Goal: Task Accomplishment & Management: Use online tool/utility

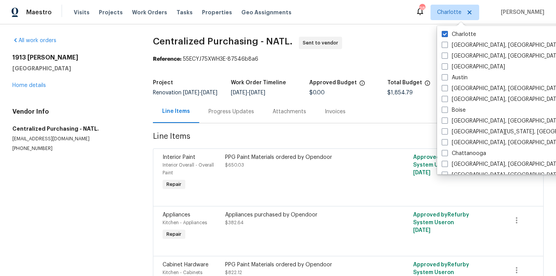
scroll to position [51, 0]
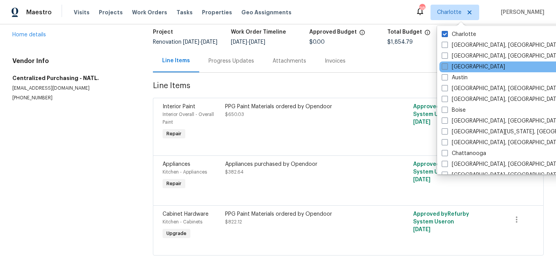
click at [454, 69] on label "[GEOGRAPHIC_DATA]" at bounding box center [472, 67] width 63 height 8
click at [446, 68] on input "[GEOGRAPHIC_DATA]" at bounding box center [443, 65] width 5 height 5
checkbox input "true"
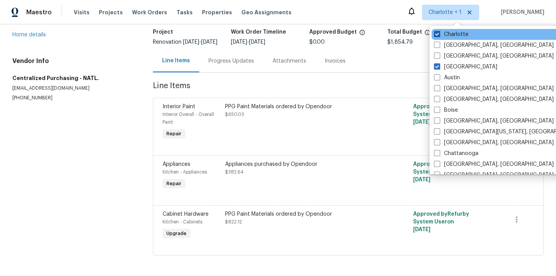
click at [455, 34] on label "Charlotte" at bounding box center [451, 34] width 34 height 8
click at [439, 34] on input "Charlotte" at bounding box center [436, 32] width 5 height 5
checkbox input "false"
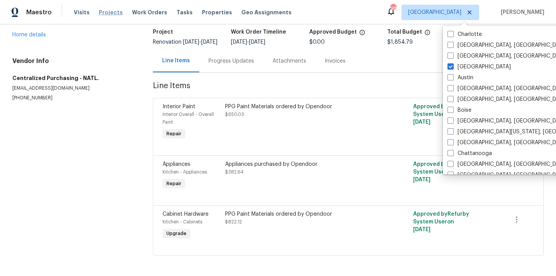
click at [103, 15] on span "Projects" at bounding box center [111, 12] width 24 height 8
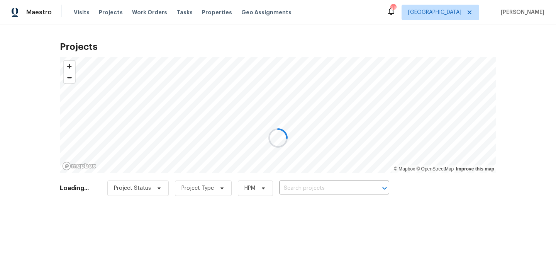
click at [334, 191] on div at bounding box center [278, 138] width 556 height 276
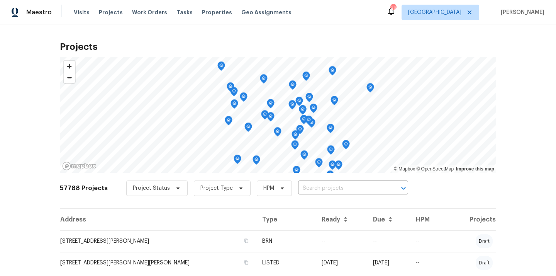
click at [334, 191] on input "text" at bounding box center [342, 188] width 88 height 12
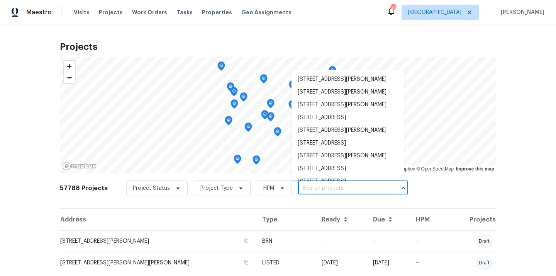
paste input "[STREET_ADDRESS][PERSON_NAME][PERSON_NAME]"
type input "[STREET_ADDRESS][PERSON_NAME][PERSON_NAME]"
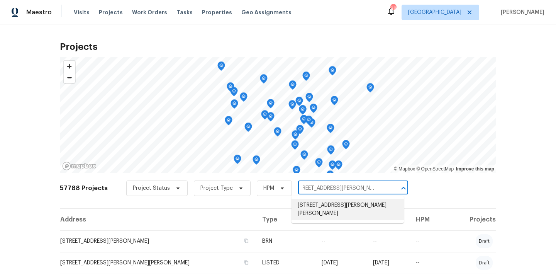
click at [330, 208] on li "[STREET_ADDRESS][PERSON_NAME][PERSON_NAME]" at bounding box center [347, 209] width 112 height 21
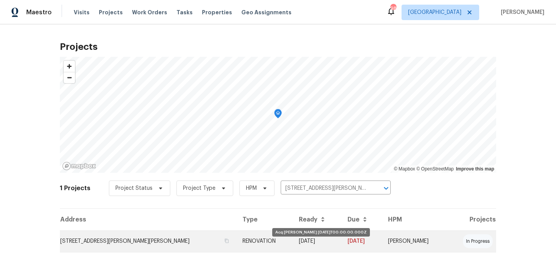
click at [293, 244] on td "[DATE]" at bounding box center [317, 241] width 49 height 22
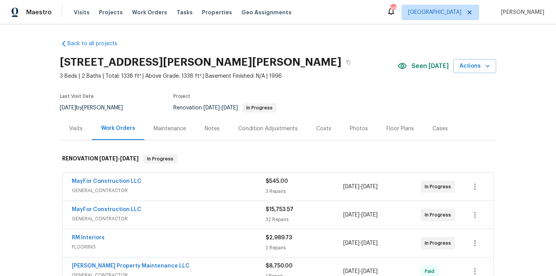
click at [237, 61] on h2 "[STREET_ADDRESS][PERSON_NAME][PERSON_NAME]" at bounding box center [200, 62] width 281 height 8
copy h2 "30252"
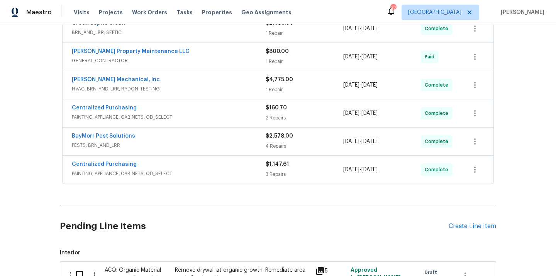
scroll to position [359, 0]
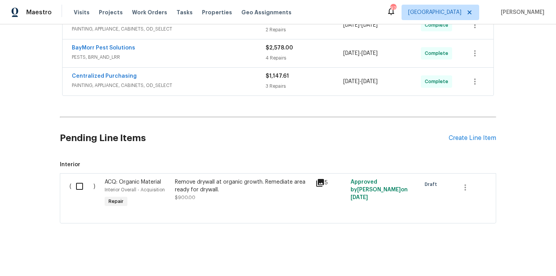
click at [492, 149] on div "Pending Line Items Create Line Item" at bounding box center [278, 138] width 436 height 36
click at [482, 139] on div "Create Line Item" at bounding box center [471, 137] width 47 height 7
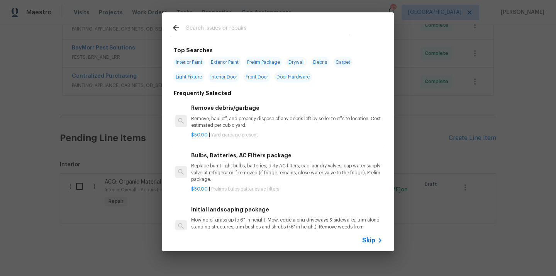
click at [224, 26] on input "text" at bounding box center [268, 29] width 164 height 12
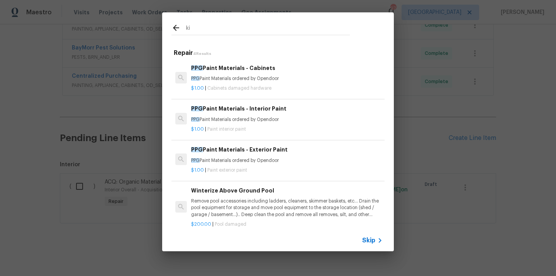
type input "k"
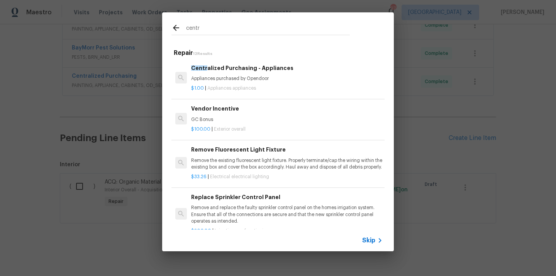
type input "centr"
click at [256, 76] on p "Appliances purchased by Opendoor" at bounding box center [286, 78] width 191 height 7
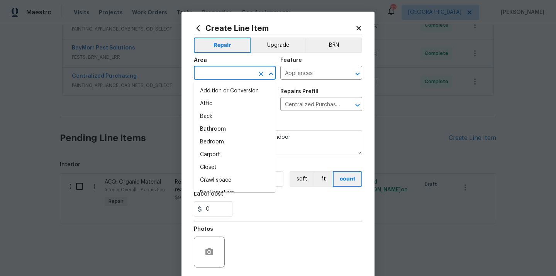
click at [238, 74] on input "text" at bounding box center [224, 74] width 60 height 12
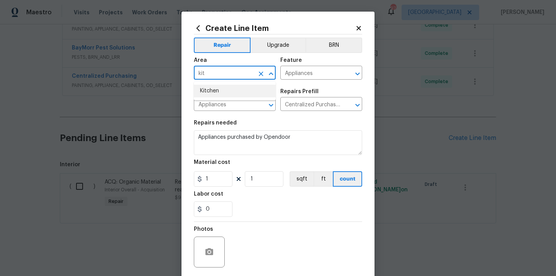
click at [227, 86] on li "Kitchen" at bounding box center [235, 91] width 82 height 13
type input "Kitchen"
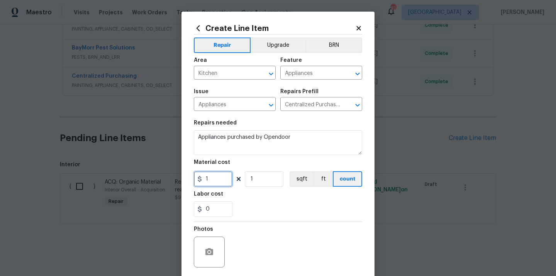
drag, startPoint x: 212, startPoint y: 180, endPoint x: 179, endPoint y: 179, distance: 32.8
click at [180, 180] on div "Create Line Item Repair Upgrade BRN Area Kitchen ​ Feature Appliances ​ Issue A…" at bounding box center [278, 138] width 556 height 276
paste input "221.3"
type input "1221.3"
click at [272, 212] on div "0" at bounding box center [278, 208] width 168 height 15
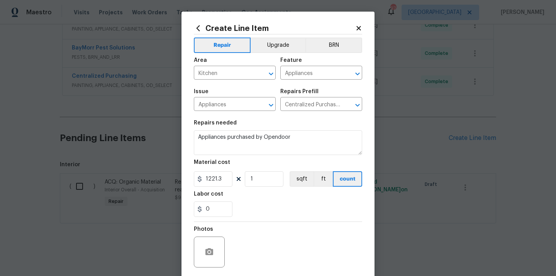
scroll to position [57, 0]
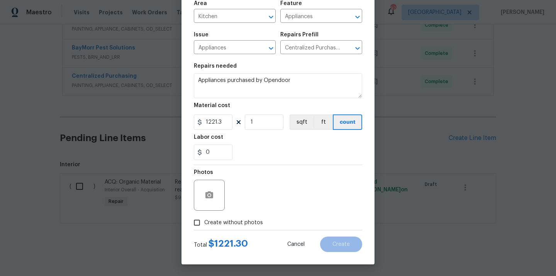
click at [254, 215] on label "Create without photos" at bounding box center [225, 222] width 73 height 15
click at [204, 215] on input "Create without photos" at bounding box center [196, 222] width 15 height 15
checkbox input "true"
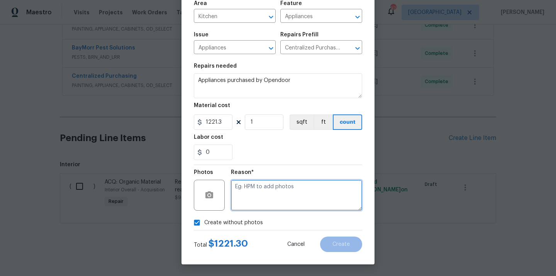
click at [260, 198] on textarea at bounding box center [296, 194] width 131 height 31
type textarea "N/A"
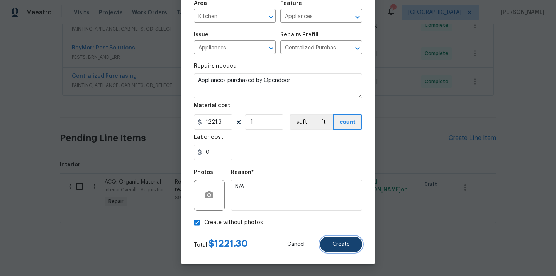
click at [348, 239] on button "Create" at bounding box center [341, 243] width 42 height 15
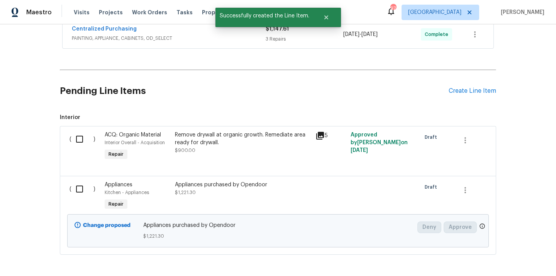
scroll to position [437, 0]
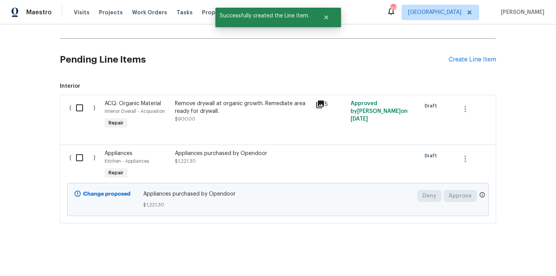
click at [84, 158] on input "checkbox" at bounding box center [82, 157] width 22 height 16
checkbox input "true"
click at [519, 259] on span "Create Work Order" at bounding box center [511, 257] width 51 height 10
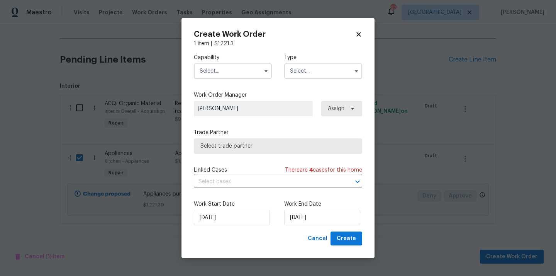
click at [260, 69] on span at bounding box center [266, 71] width 12 height 12
click at [252, 66] on input "text" at bounding box center [233, 70] width 78 height 15
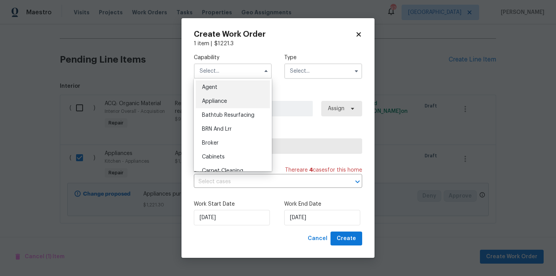
click at [232, 98] on div "Appliance" at bounding box center [233, 101] width 74 height 14
type input "Appliance"
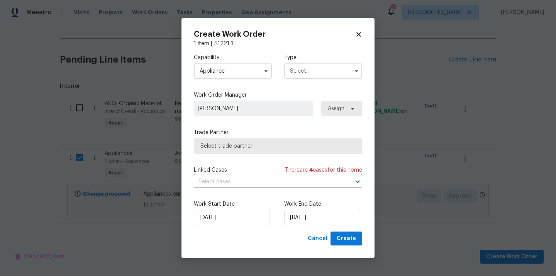
click at [322, 74] on input "text" at bounding box center [323, 70] width 78 height 15
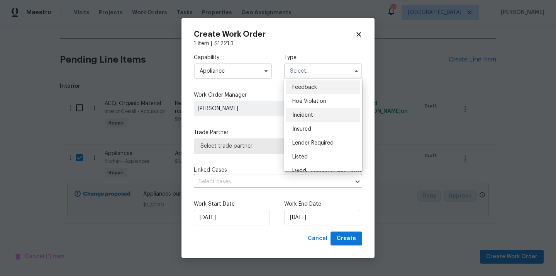
scroll to position [92, 0]
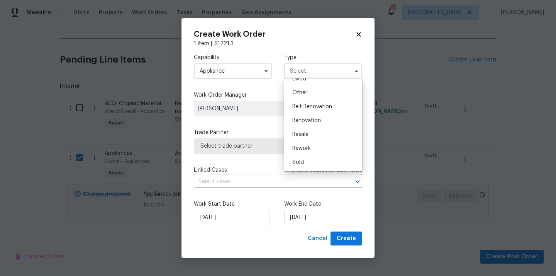
click at [315, 121] on span "Renovation" at bounding box center [306, 120] width 29 height 5
type input "Renovation"
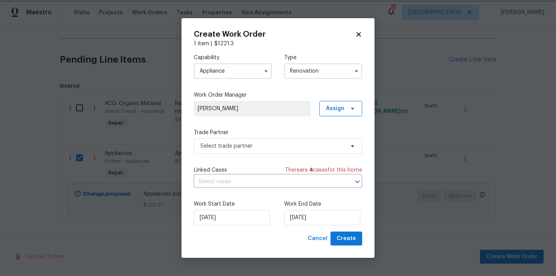
scroll to position [0, 0]
click at [341, 109] on span "Assign" at bounding box center [335, 109] width 19 height 8
click at [333, 142] on div "Assign to me" at bounding box center [342, 141] width 34 height 8
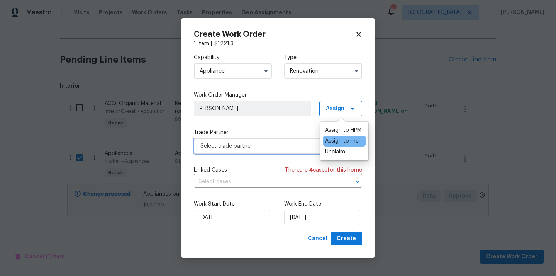
click at [259, 145] on span "Select trade partner" at bounding box center [272, 146] width 144 height 8
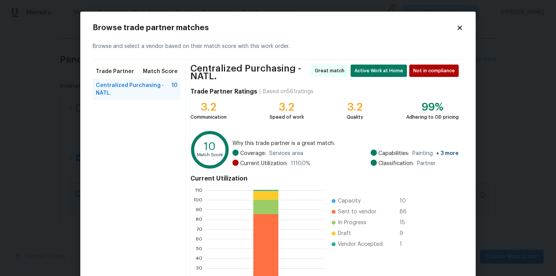
scroll to position [68, 0]
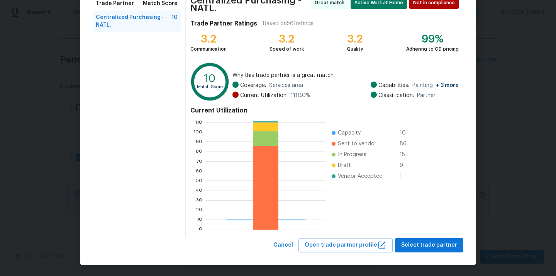
click at [429, 237] on div "Centralized Purchasing - NATL. Great match Active Work at Home Not in complianc…" at bounding box center [324, 115] width 277 height 246
click at [428, 245] on span "Select trade partner" at bounding box center [429, 245] width 56 height 10
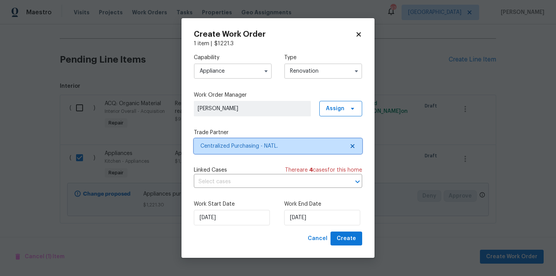
scroll to position [0, 0]
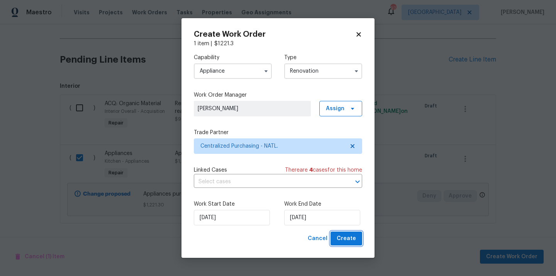
click at [348, 234] on span "Create" at bounding box center [346, 238] width 19 height 10
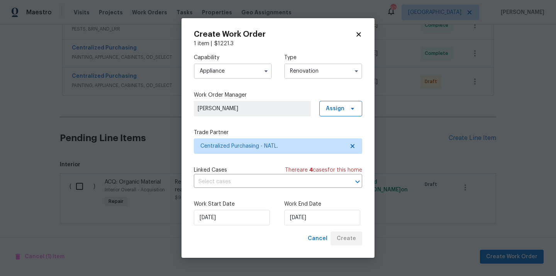
scroll to position [387, 0]
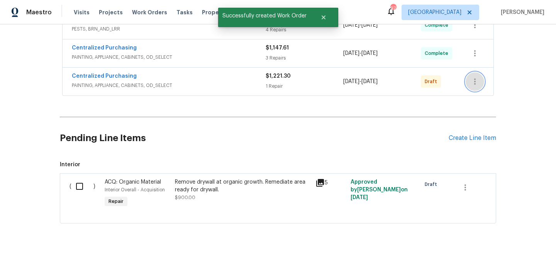
click at [473, 77] on icon "button" at bounding box center [474, 81] width 9 height 9
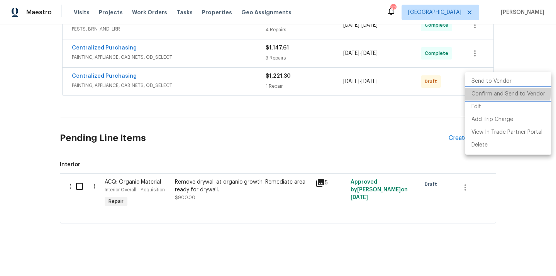
click at [479, 90] on li "Confirm and Send to Vendor" at bounding box center [508, 94] width 86 height 13
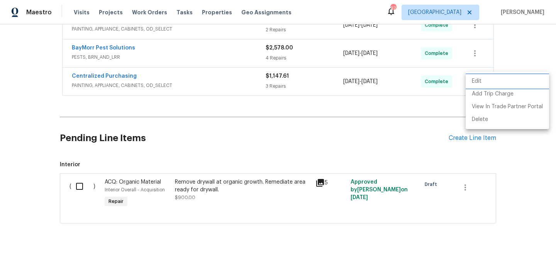
scroll to position [189, 0]
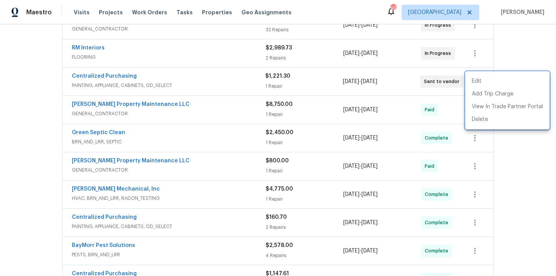
click at [126, 79] on div at bounding box center [278, 138] width 556 height 276
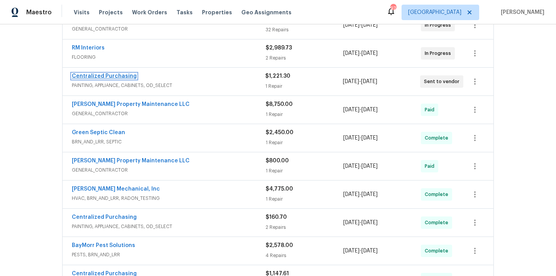
click at [125, 75] on link "Centralized Purchasing" at bounding box center [104, 75] width 65 height 5
